Goal: Task Accomplishment & Management: Use online tool/utility

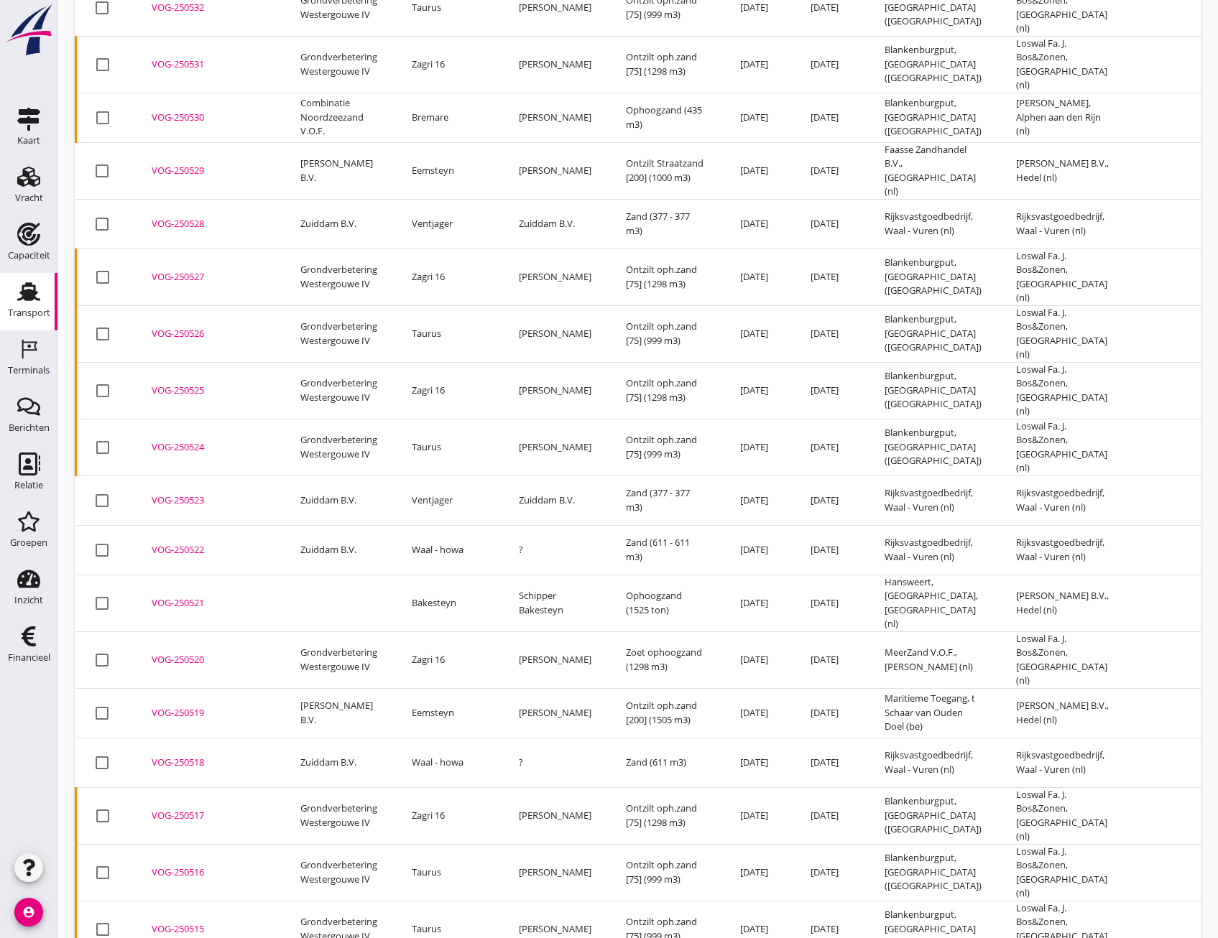
scroll to position [368, 0]
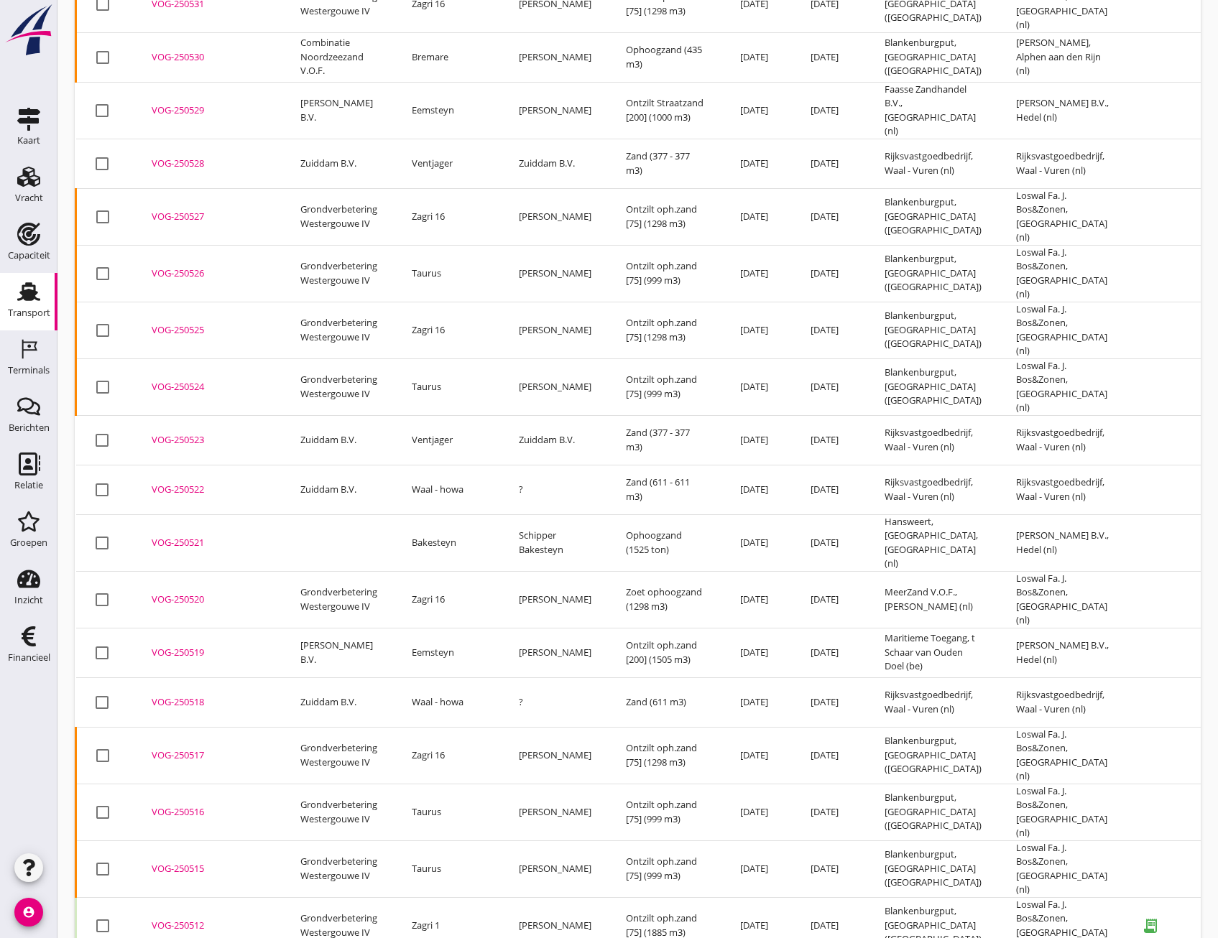
click at [191, 897] on td "VOG-250512 upload_file Drop hier uw bestand om het aan het dossier toe te voegen" at bounding box center [208, 925] width 149 height 57
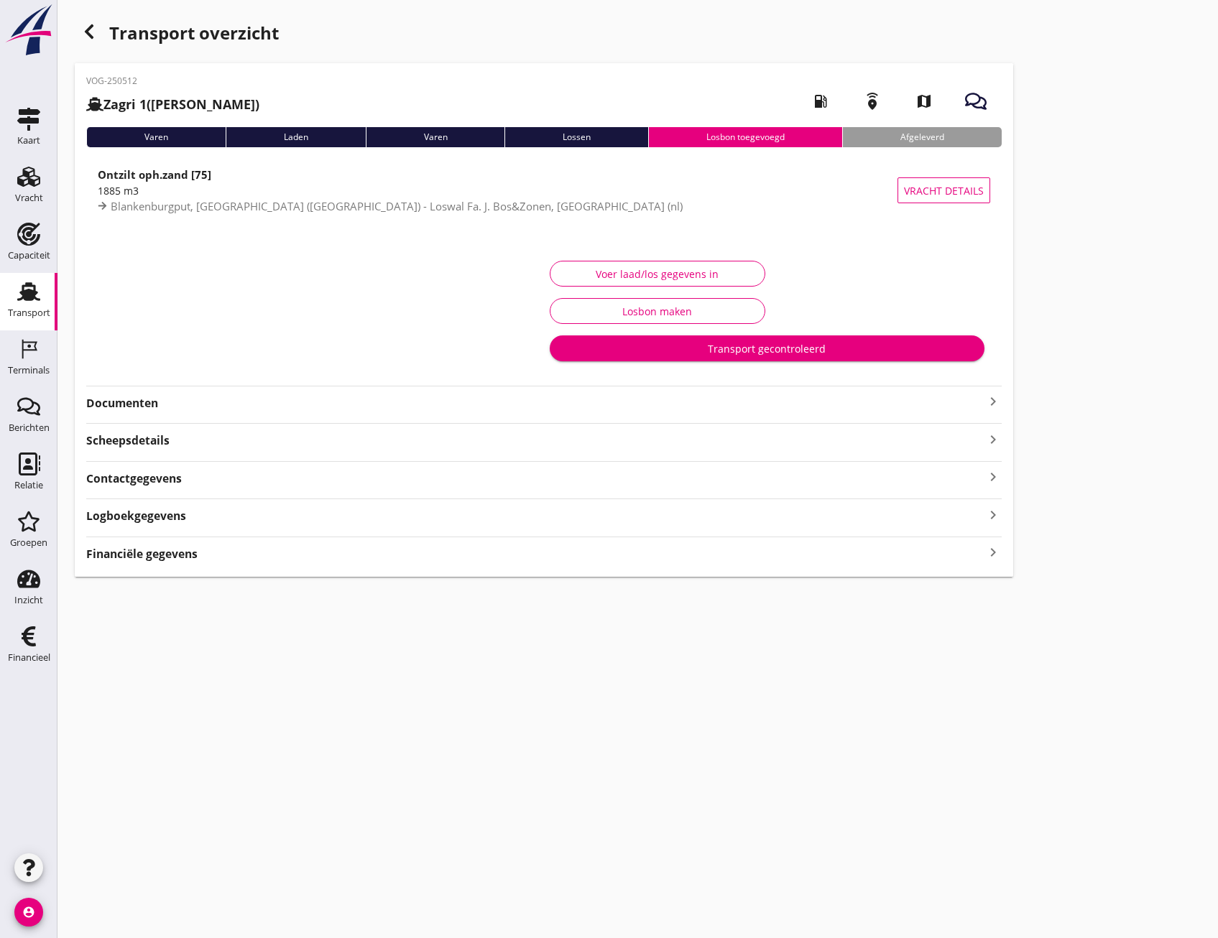
type input "1900"
type input "1885"
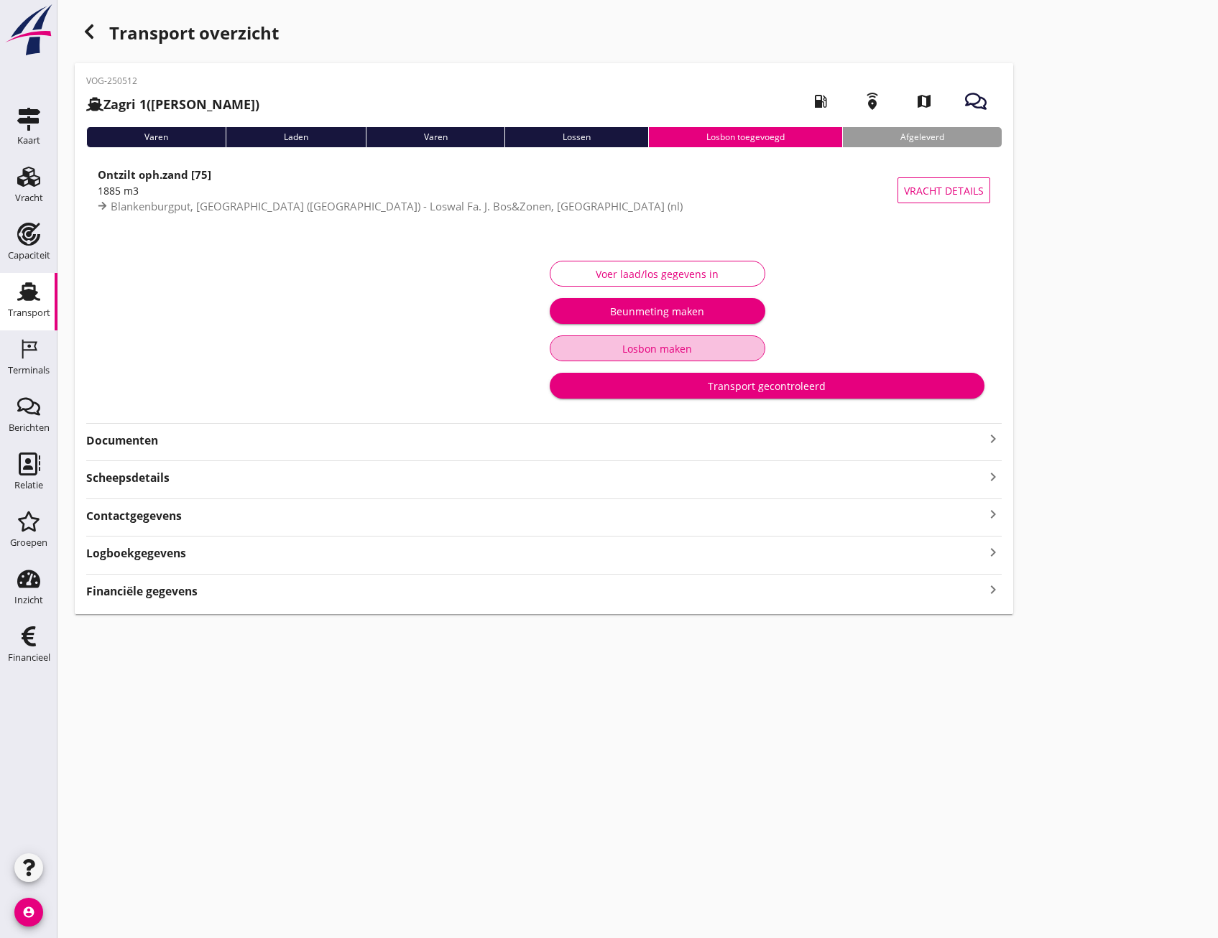
click at [689, 323] on div "Voer laad/los gegevens in Beunmeting maken Losbon maken Transport gecontroleerd" at bounding box center [767, 330] width 446 height 158
click at [698, 279] on div "Voer laad/los gegevens in" at bounding box center [657, 274] width 191 height 15
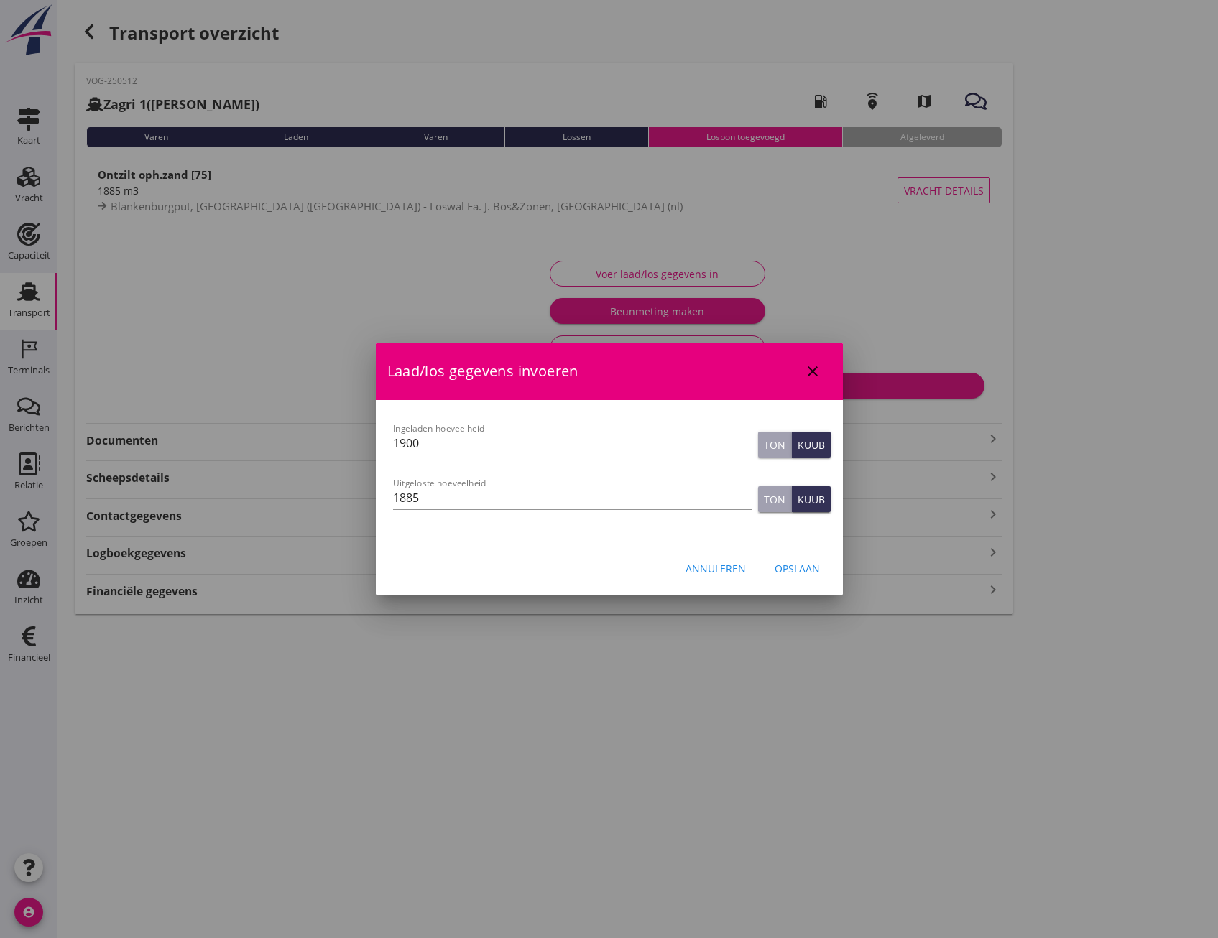
click at [828, 376] on div "Laad/los gegevens invoeren close" at bounding box center [609, 371] width 467 height 57
click at [808, 372] on icon "close" at bounding box center [812, 371] width 17 height 17
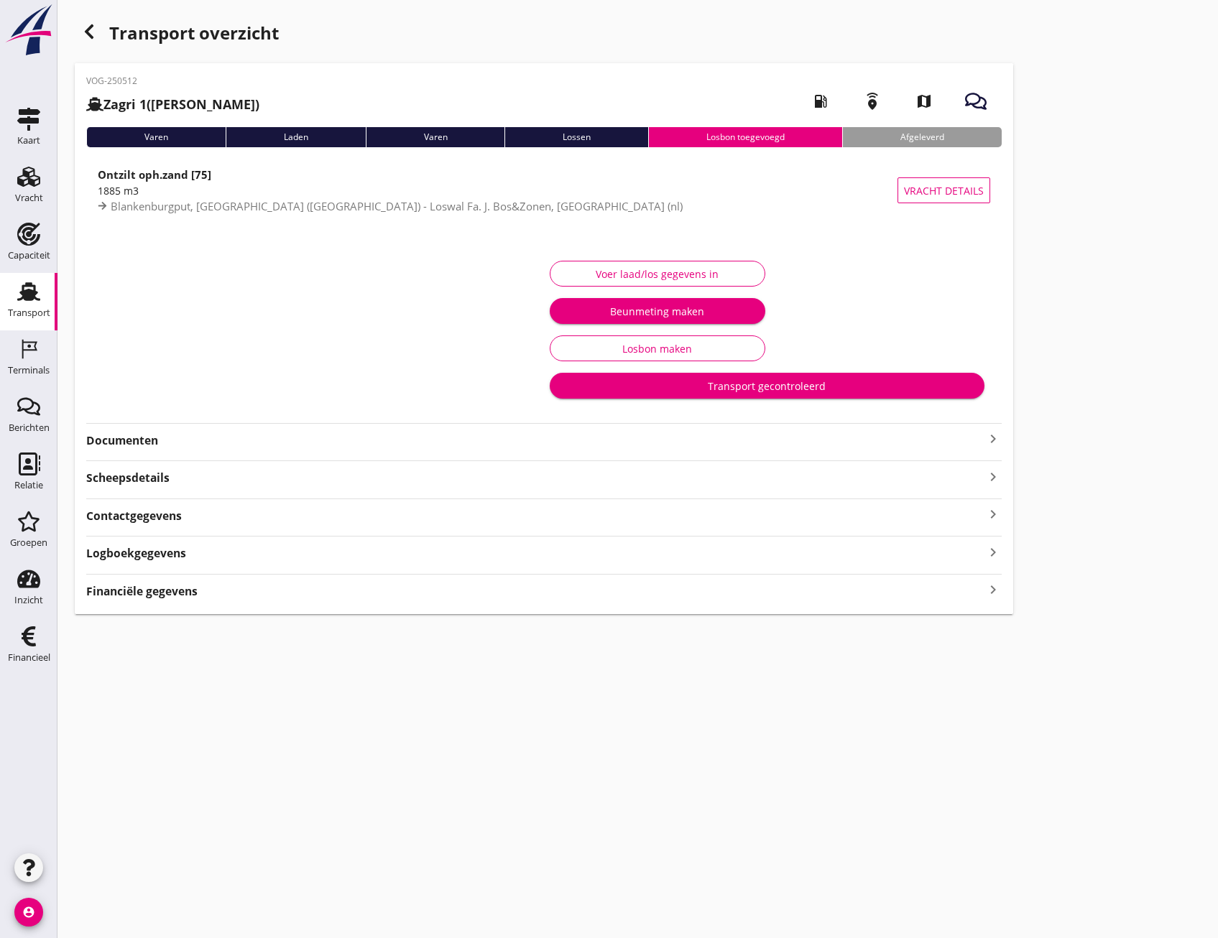
click at [614, 338] on button "Losbon maken" at bounding box center [658, 349] width 216 height 26
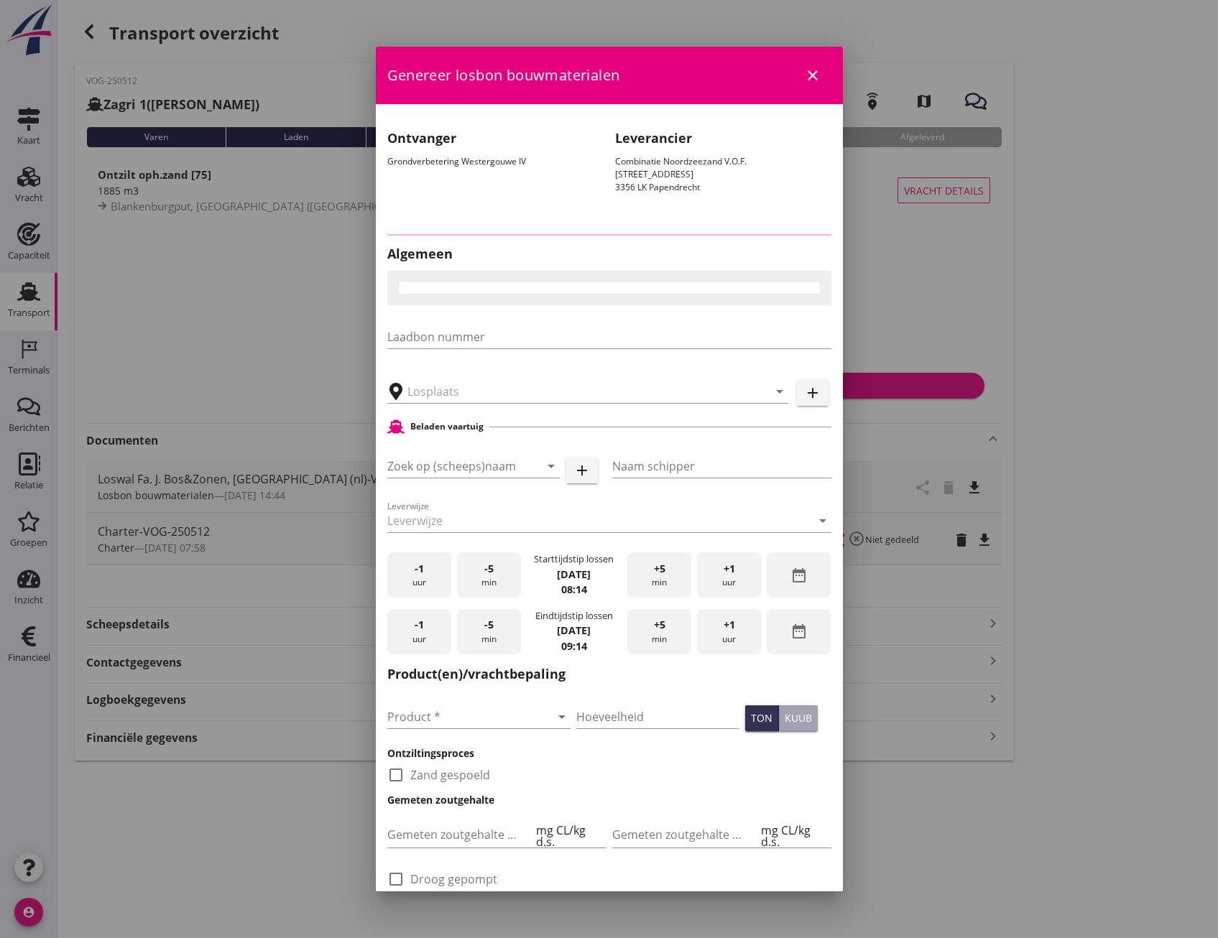
type input "Loswal Fa. J. Bos&Zonen, [GEOGRAPHIC_DATA]"
type input "1885"
checkbox input "true"
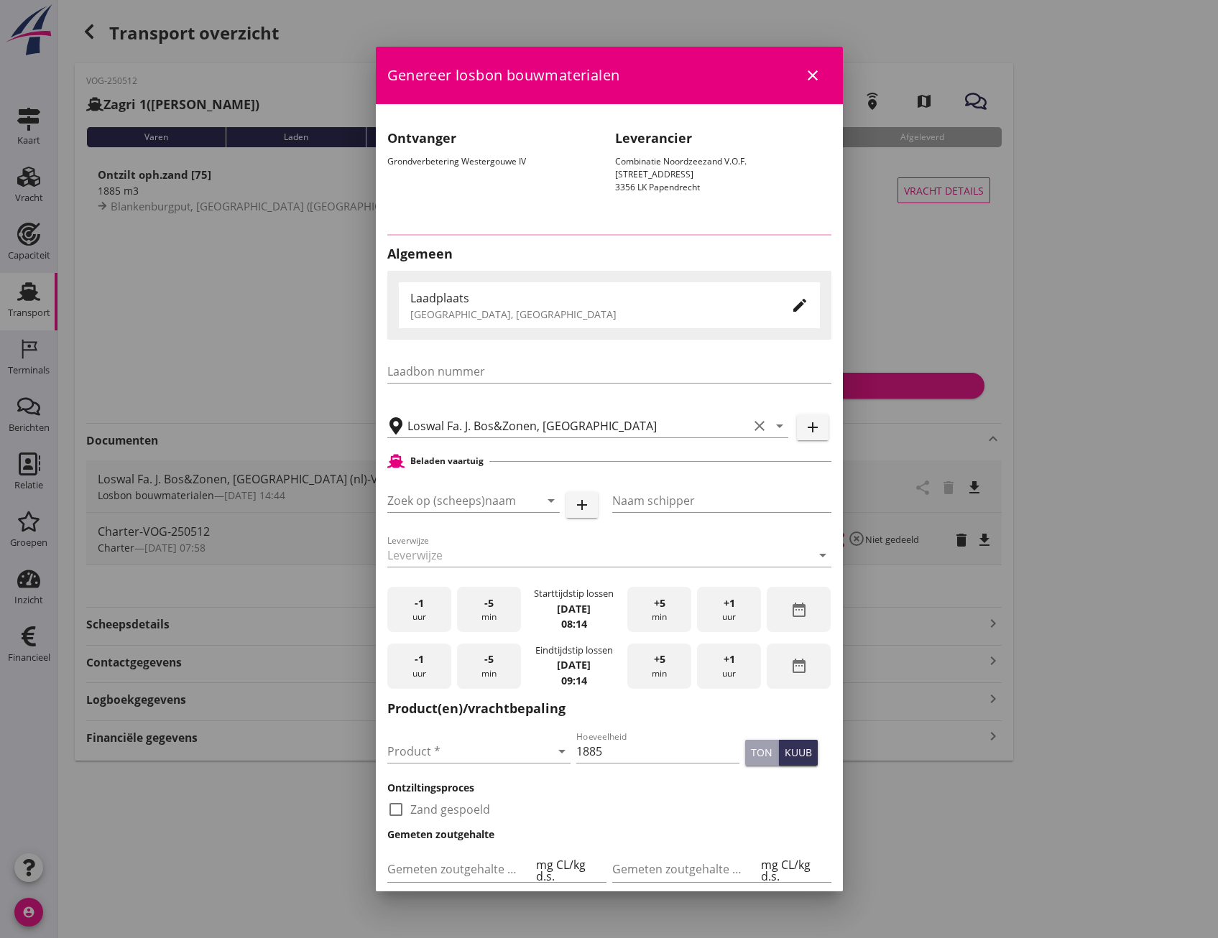
type input "Zagri 1"
type input "[PERSON_NAME]"
type input "Ontzilt oph.zand [75] (6120)"
